Goal: Find contact information: Find contact information

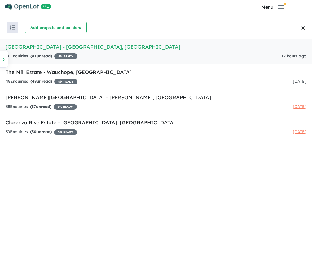
click at [88, 50] on h5 "[GEOGRAPHIC_DATA] - [GEOGRAPHIC_DATA] , [GEOGRAPHIC_DATA]" at bounding box center [156, 47] width 301 height 8
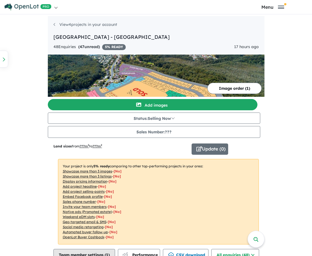
scroll to position [197, 0]
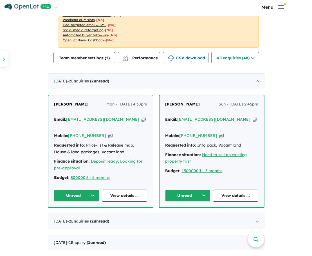
click at [142, 119] on icon "button" at bounding box center [144, 120] width 4 height 6
click at [108, 133] on icon "button" at bounding box center [110, 136] width 4 height 6
drag, startPoint x: 51, startPoint y: 108, endPoint x: 70, endPoint y: 109, distance: 19.5
click at [70, 109] on div "[PERSON_NAME] Mon - [DATE] 4:30pm Email: [EMAIL_ADDRESS][DOMAIN_NAME] Copied! M…" at bounding box center [100, 151] width 104 height 112
copy span "[PERSON_NAME]"
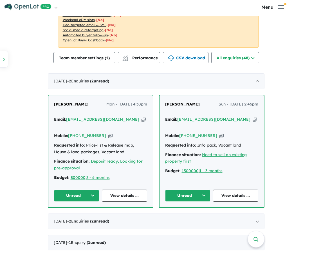
click at [76, 110] on div "[PERSON_NAME] Mon - [DATE] 4:30pm" at bounding box center [100, 106] width 93 height 11
drag, startPoint x: 72, startPoint y: 109, endPoint x: 85, endPoint y: 110, distance: 13.0
click at [85, 110] on div "[PERSON_NAME] Mon - [DATE] 4:30pm" at bounding box center [100, 106] width 93 height 11
copy span "Hunter"
